Goal: Find specific page/section: Find specific page/section

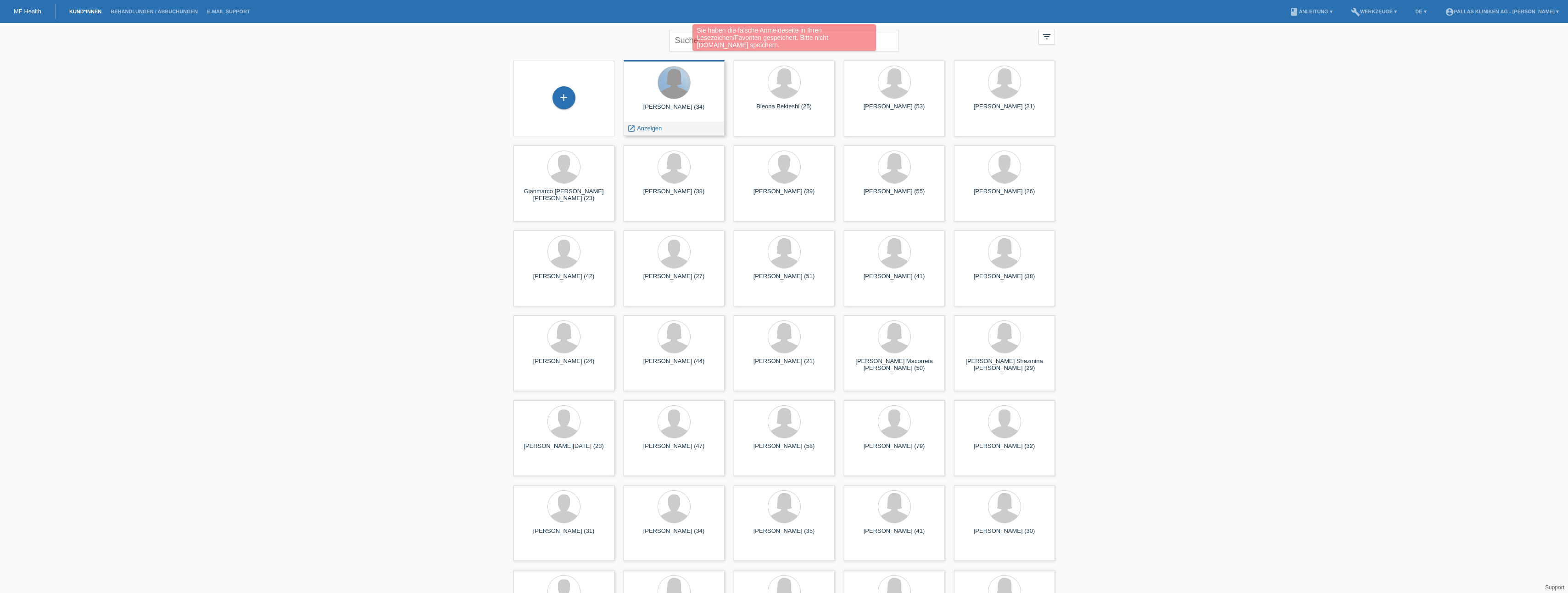
click at [677, 91] on div at bounding box center [674, 83] width 32 height 32
click at [679, 101] on div "[PERSON_NAME] (34) launch Anzeigen" at bounding box center [674, 98] width 101 height 76
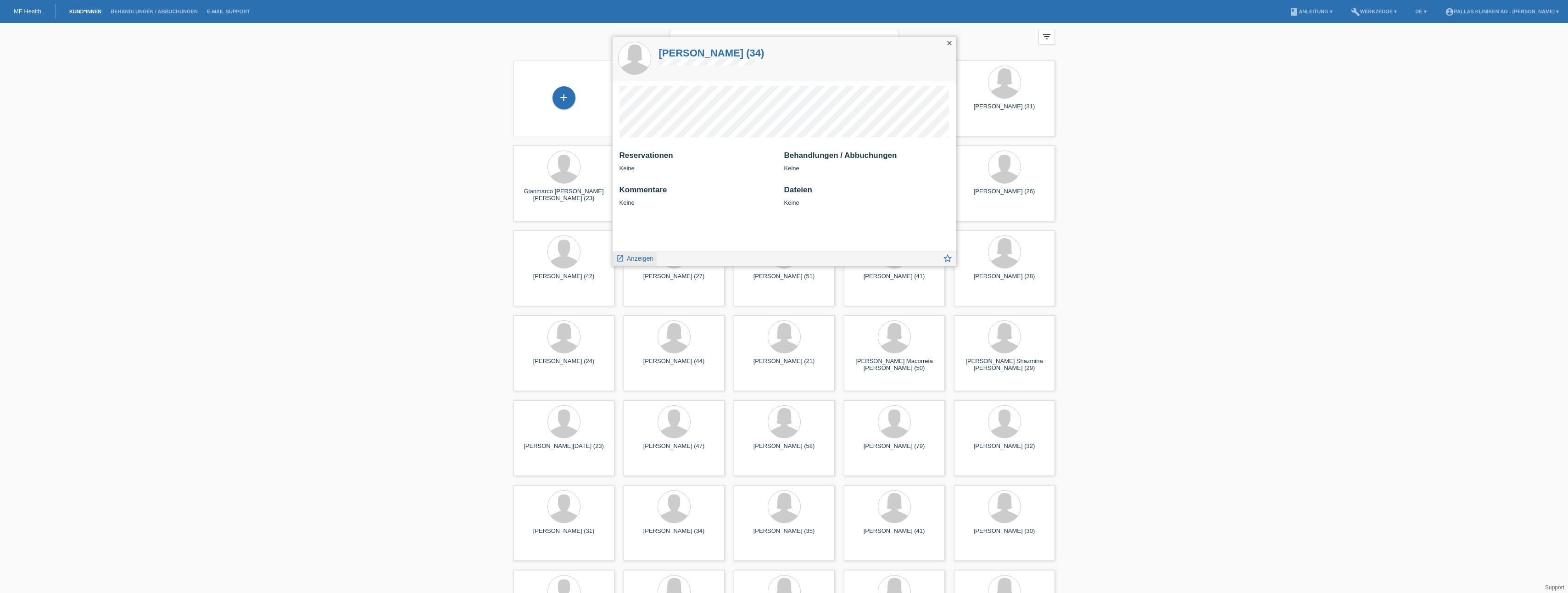
click at [628, 259] on span "Anzeigen" at bounding box center [640, 259] width 27 height 7
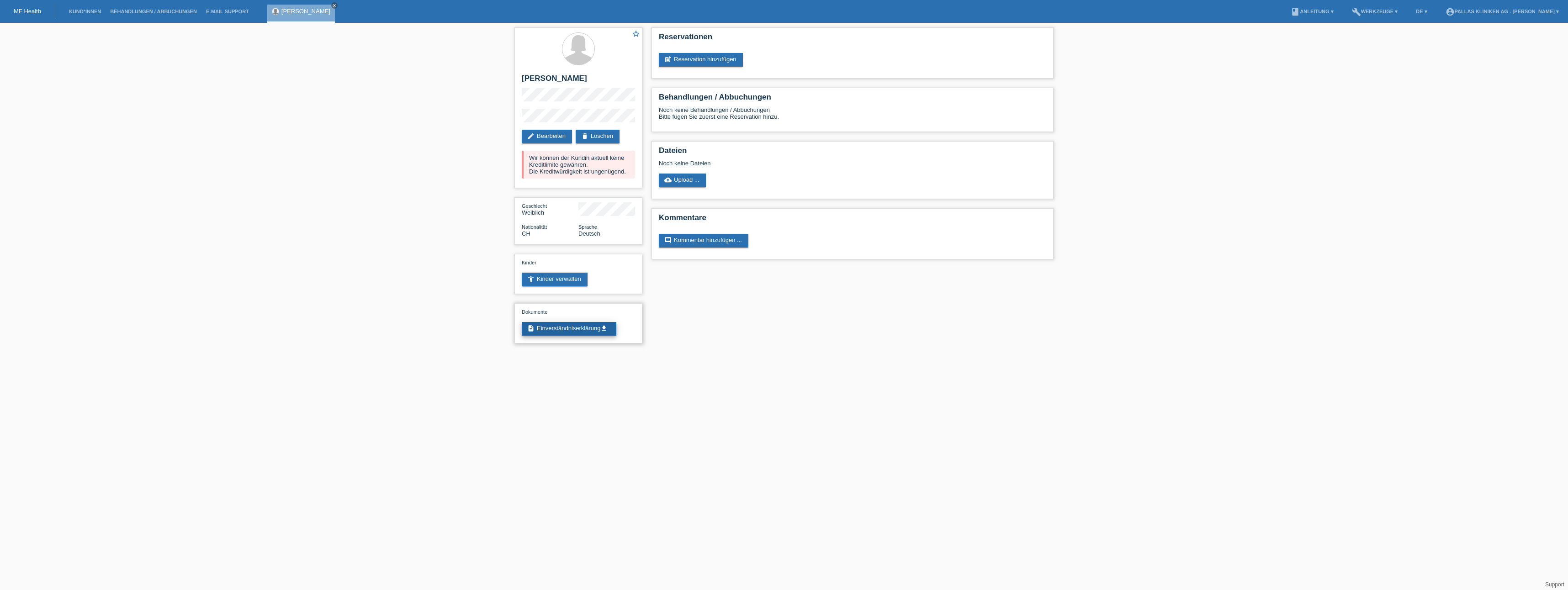
click at [581, 333] on link "description Einverständniserklärung get_app" at bounding box center [569, 328] width 94 height 14
click at [1032, 327] on div "star_border Laura Basualdo edit Bearbeiten delete Löschen Wir können der Kundin…" at bounding box center [784, 188] width 548 height 330
